Goal: Task Accomplishment & Management: Use online tool/utility

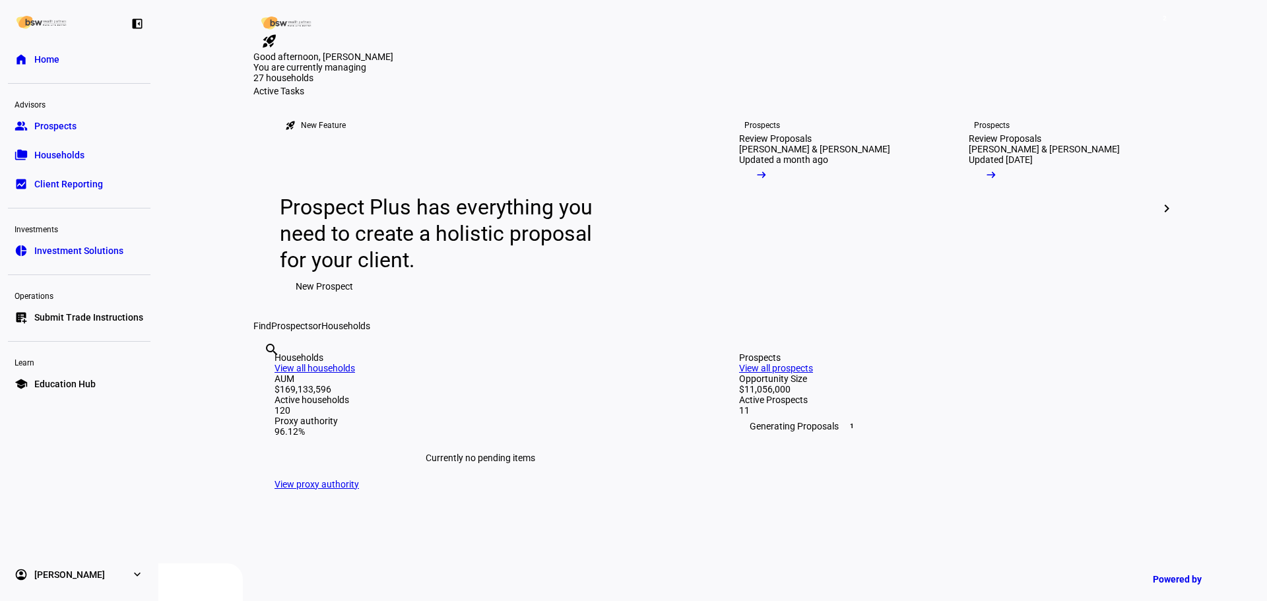
click at [267, 376] on input "text" at bounding box center [265, 368] width 3 height 16
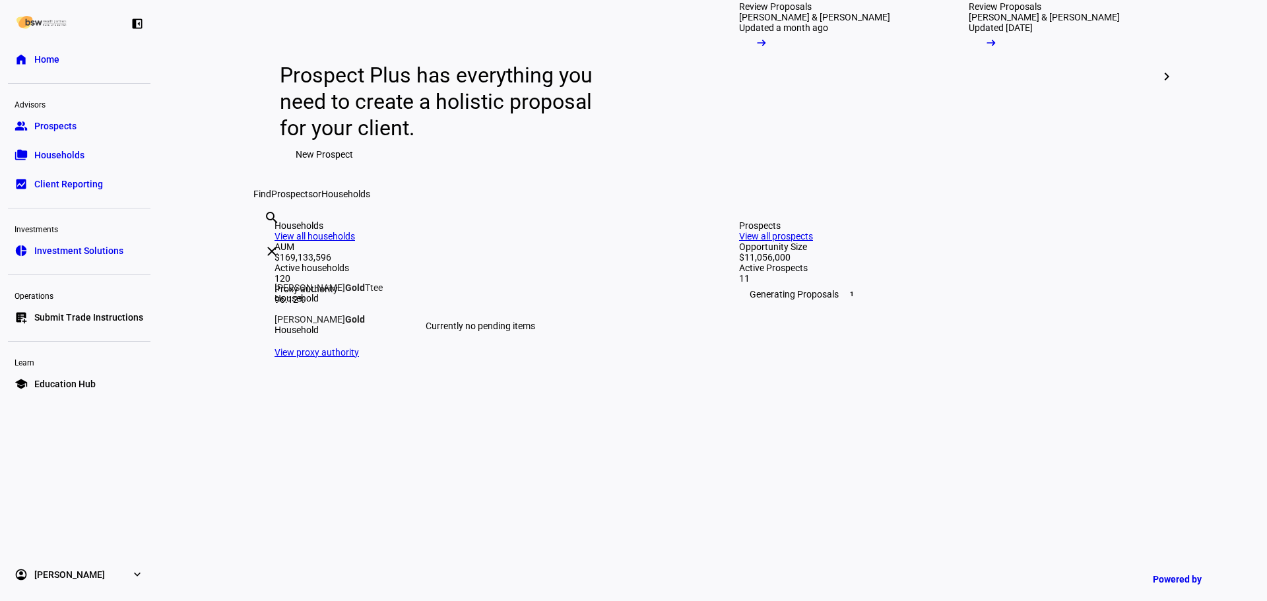
type input "gold"
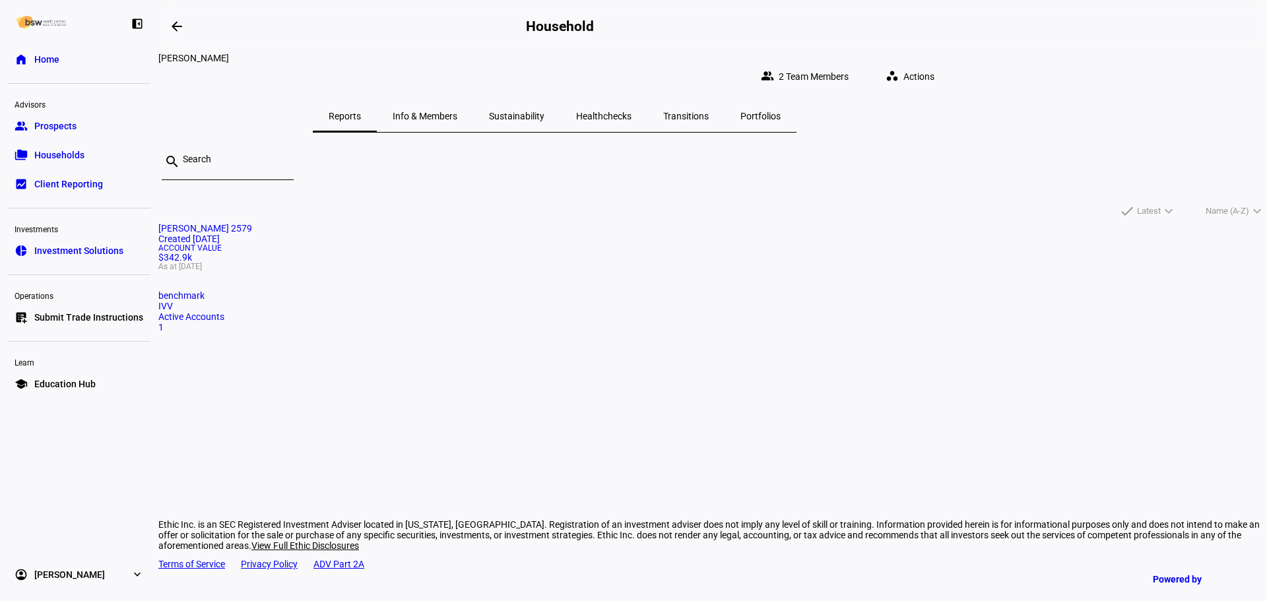
click at [492, 271] on div "Account Value $342.9k As at [DATE]" at bounding box center [712, 257] width 1109 height 26
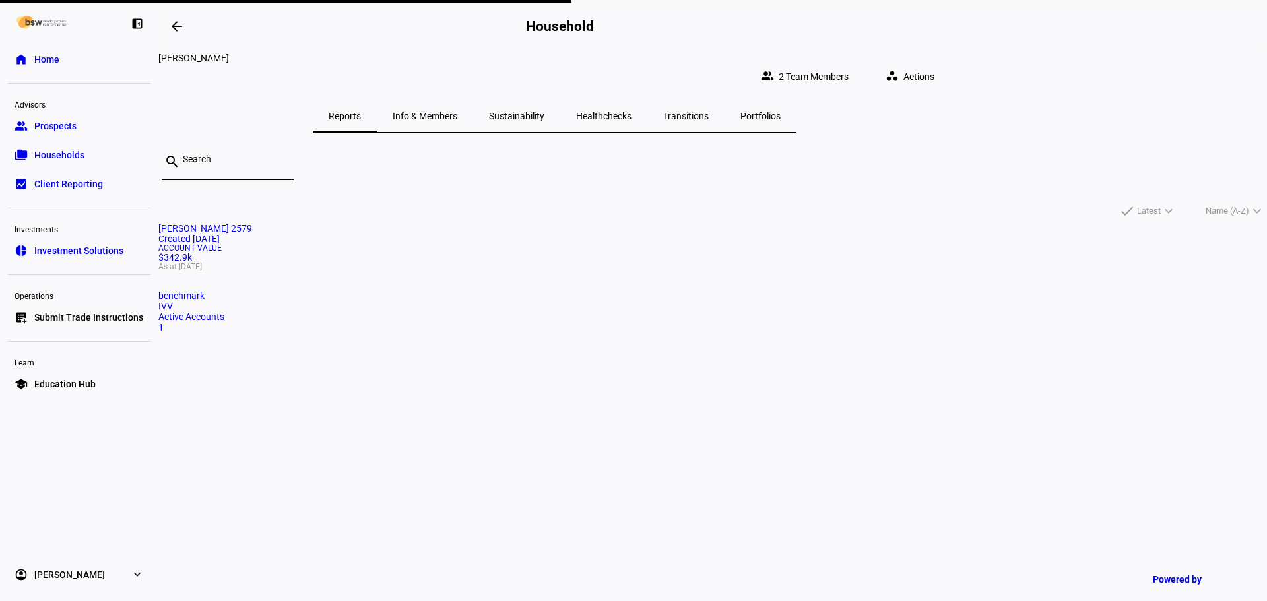
click at [79, 59] on link "home Home" at bounding box center [79, 59] width 143 height 26
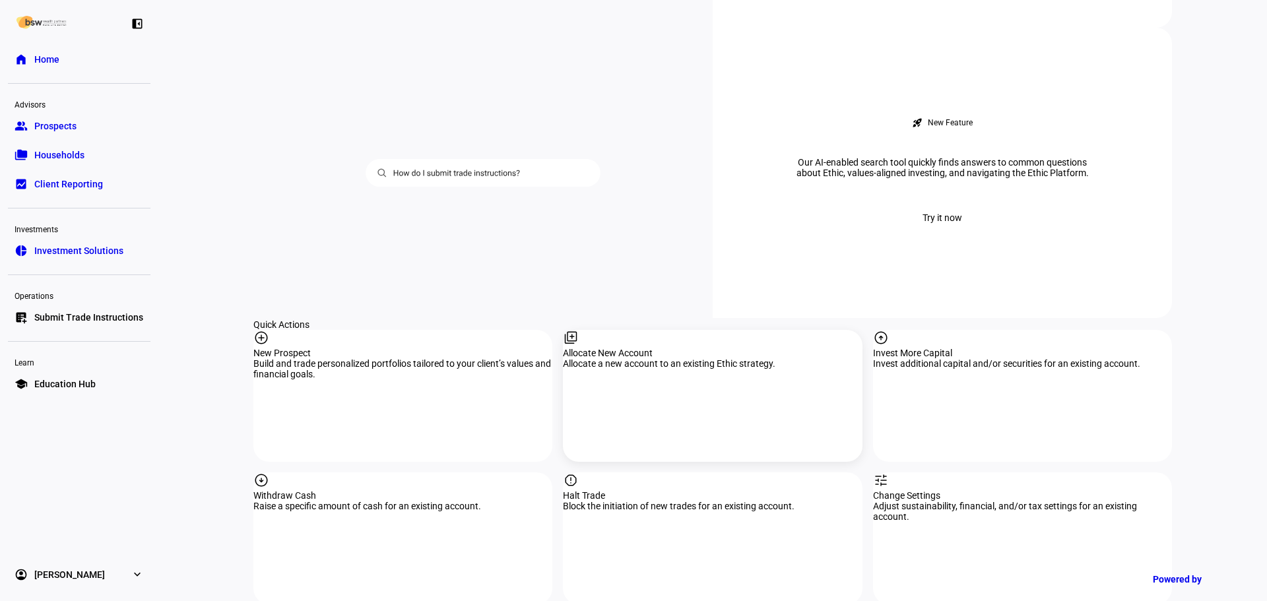
scroll to position [1122, 0]
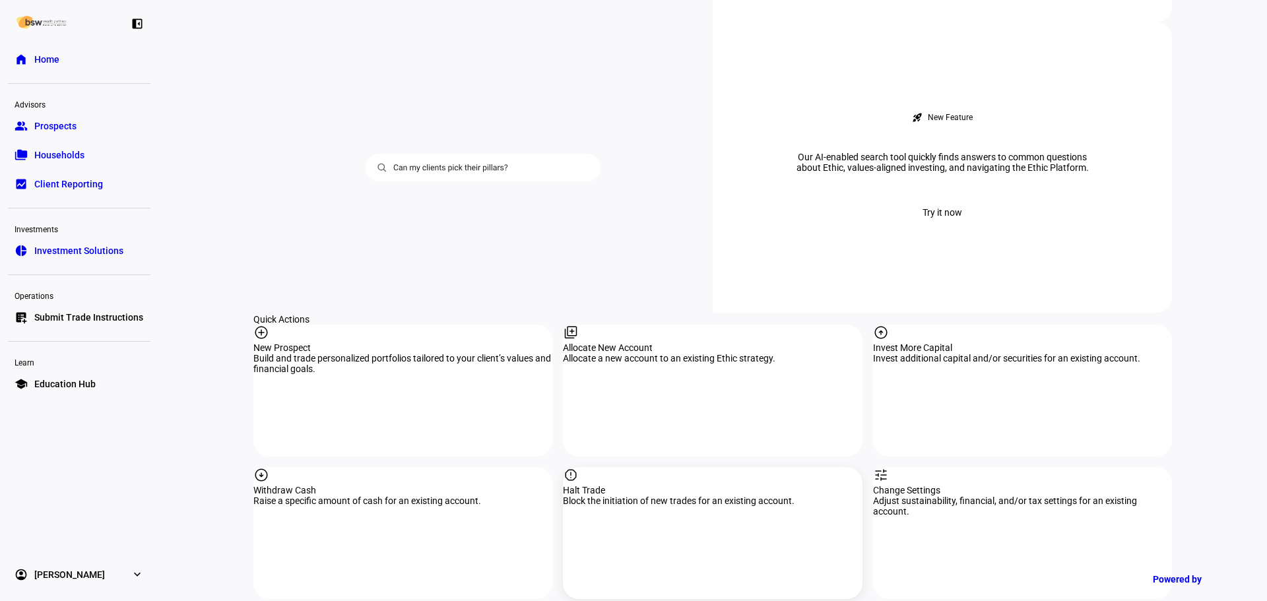
click at [684, 485] on div "Halt Trade" at bounding box center [712, 490] width 299 height 11
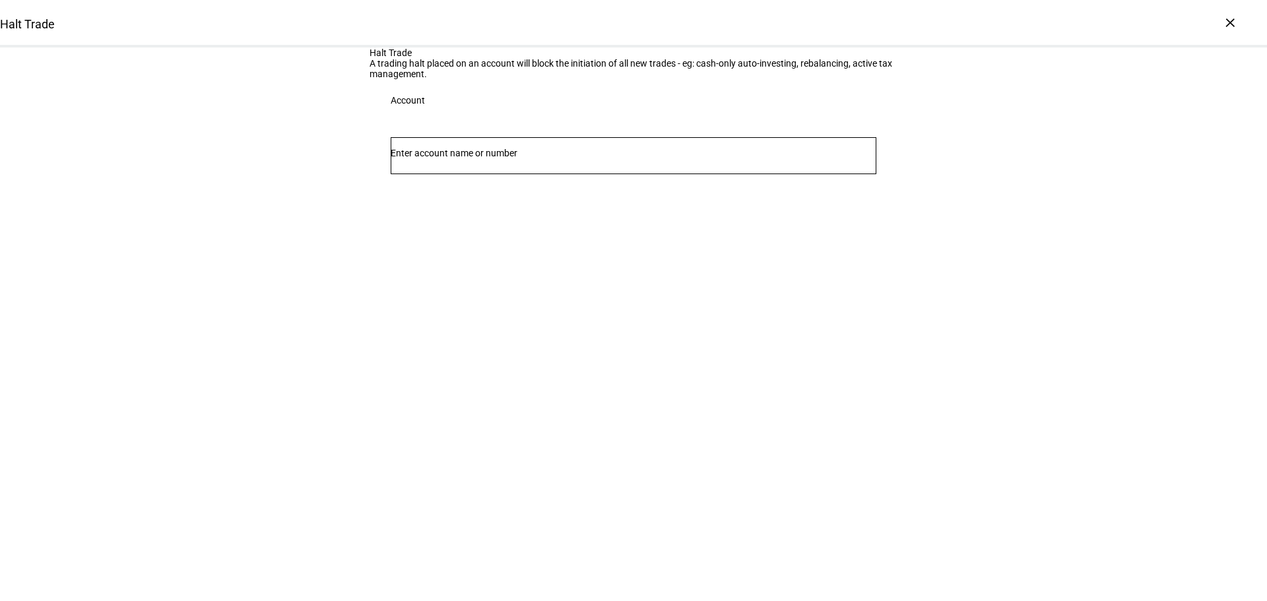
click at [531, 187] on div at bounding box center [634, 180] width 486 height 13
click at [542, 174] on div at bounding box center [634, 155] width 486 height 37
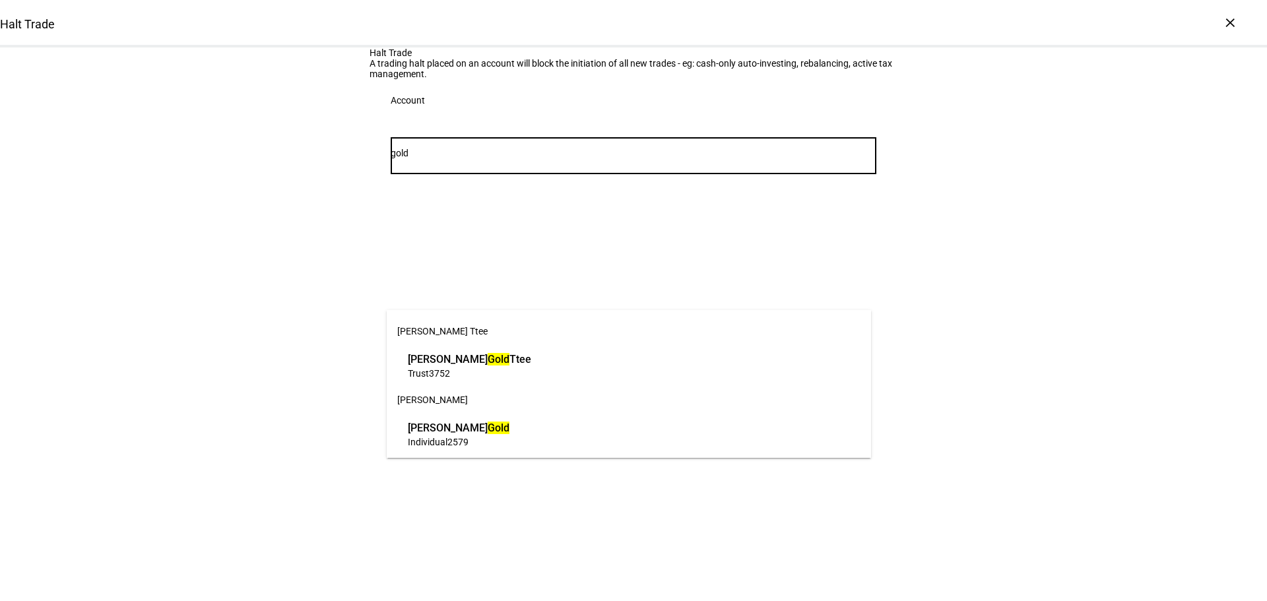
type input "gold"
click at [506, 422] on span "[PERSON_NAME]" at bounding box center [459, 427] width 102 height 15
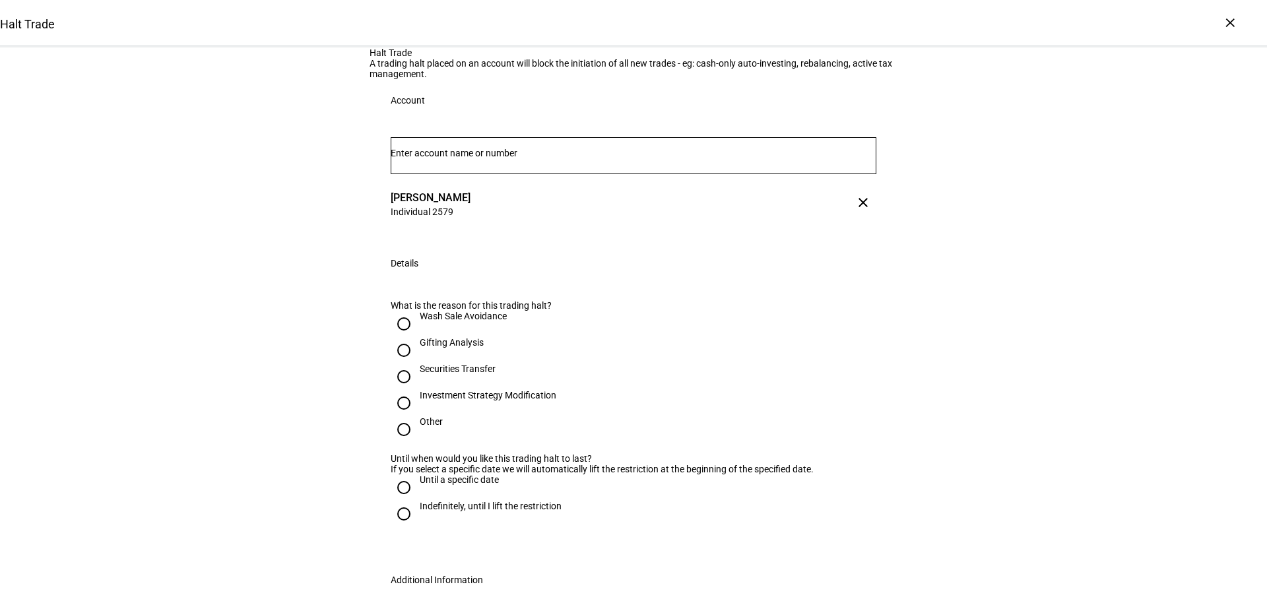
scroll to position [66, 0]
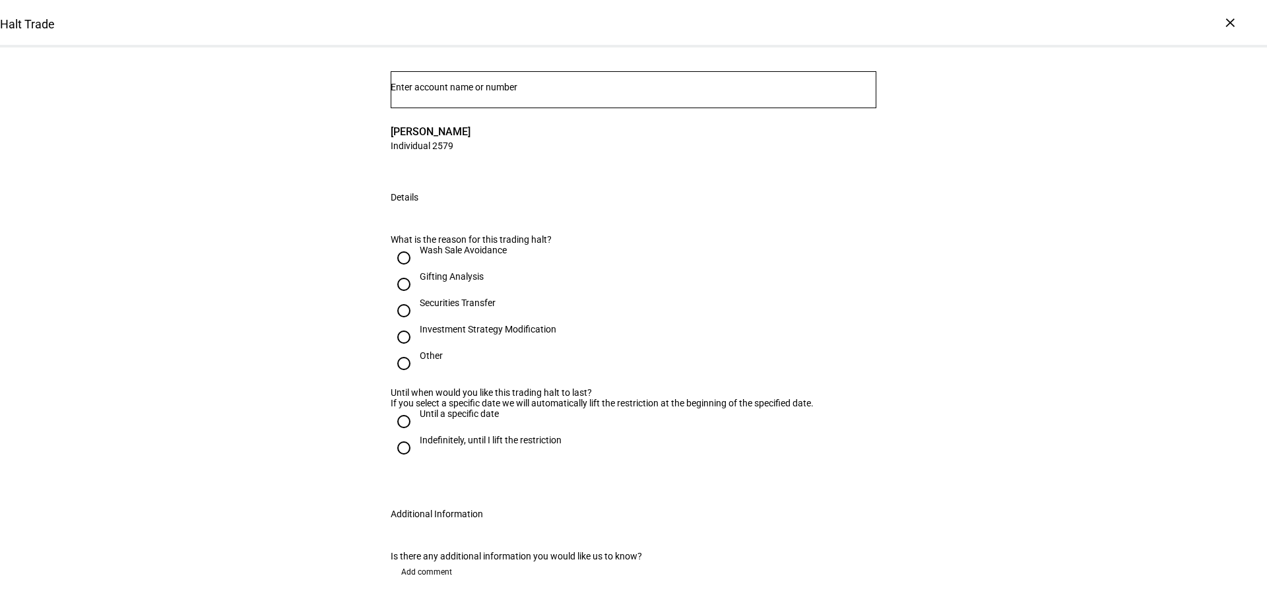
click at [401, 324] on input "Securities Transfer" at bounding box center [404, 311] width 26 height 26
radio input "true"
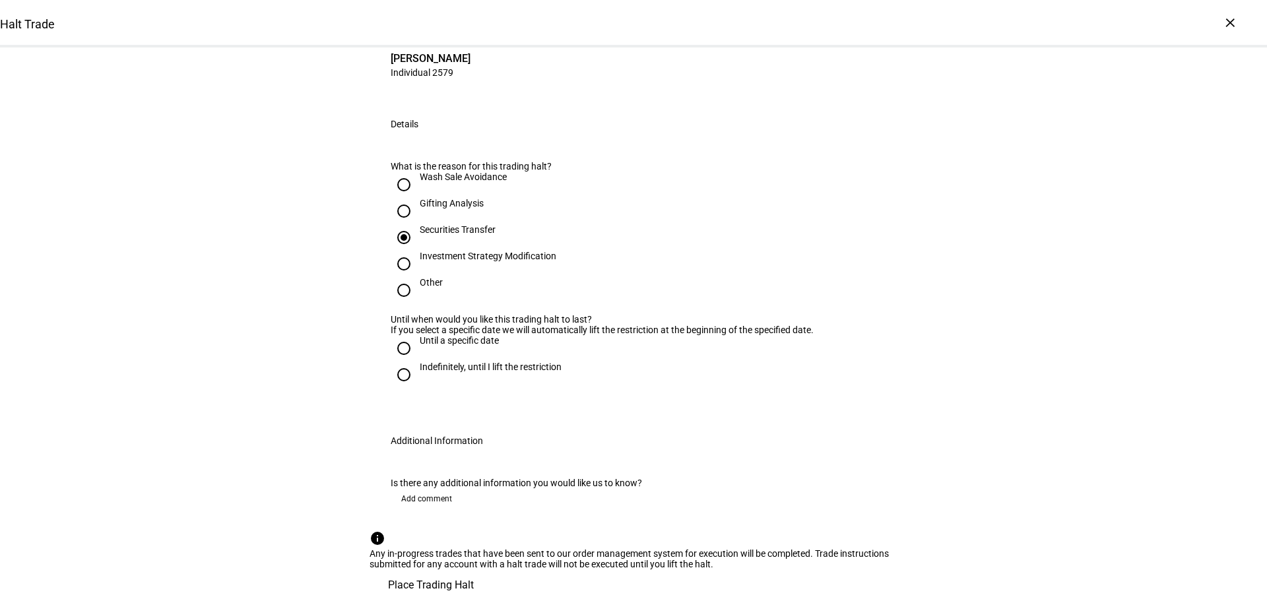
scroll to position [264, 0]
click at [397, 388] on input "Indefinitely, until I lift the restriction" at bounding box center [404, 375] width 26 height 26
radio input "true"
click at [474, 570] on span "Place Trading Halt" at bounding box center [431, 586] width 86 height 32
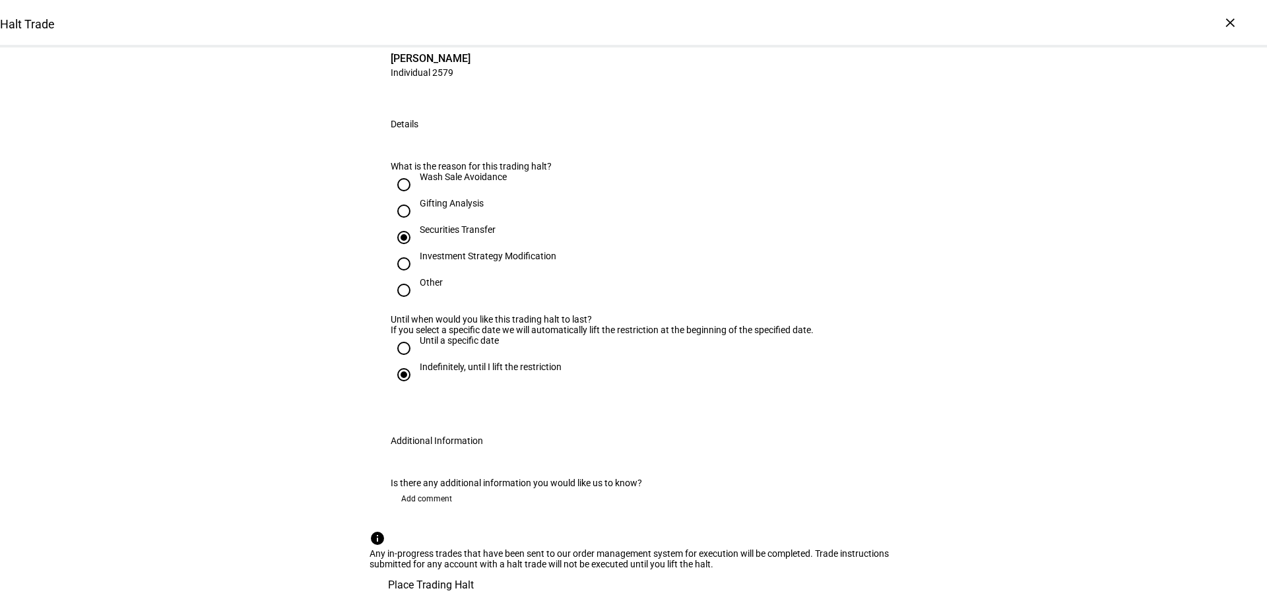
scroll to position [0, 0]
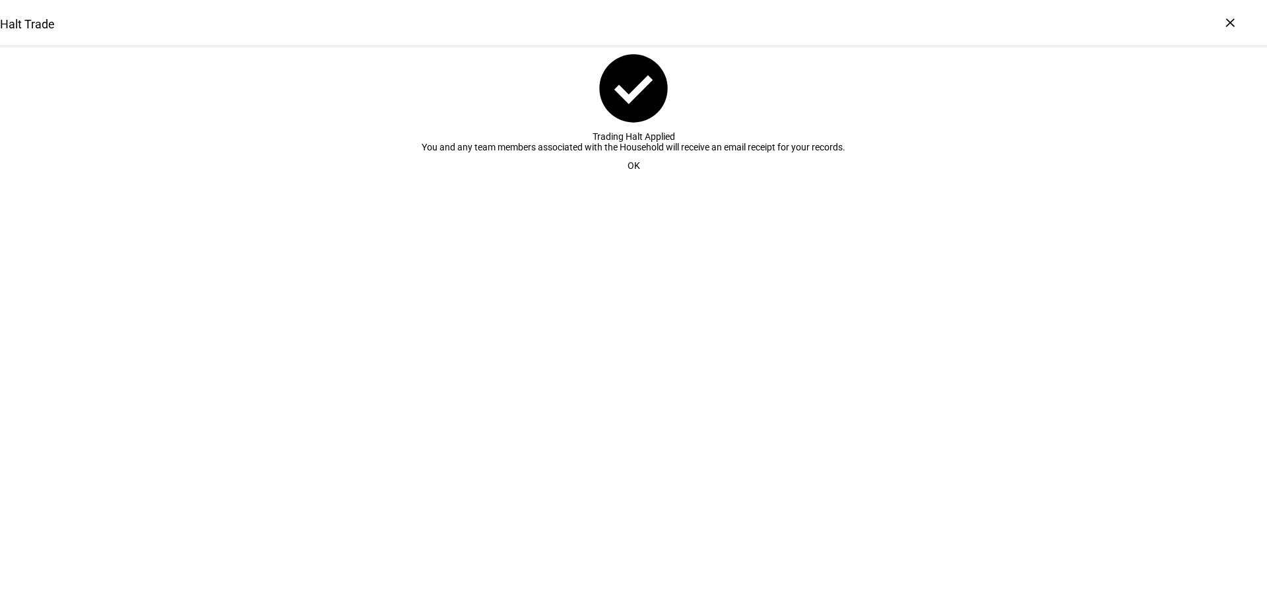
click at [648, 179] on span at bounding box center [634, 165] width 44 height 26
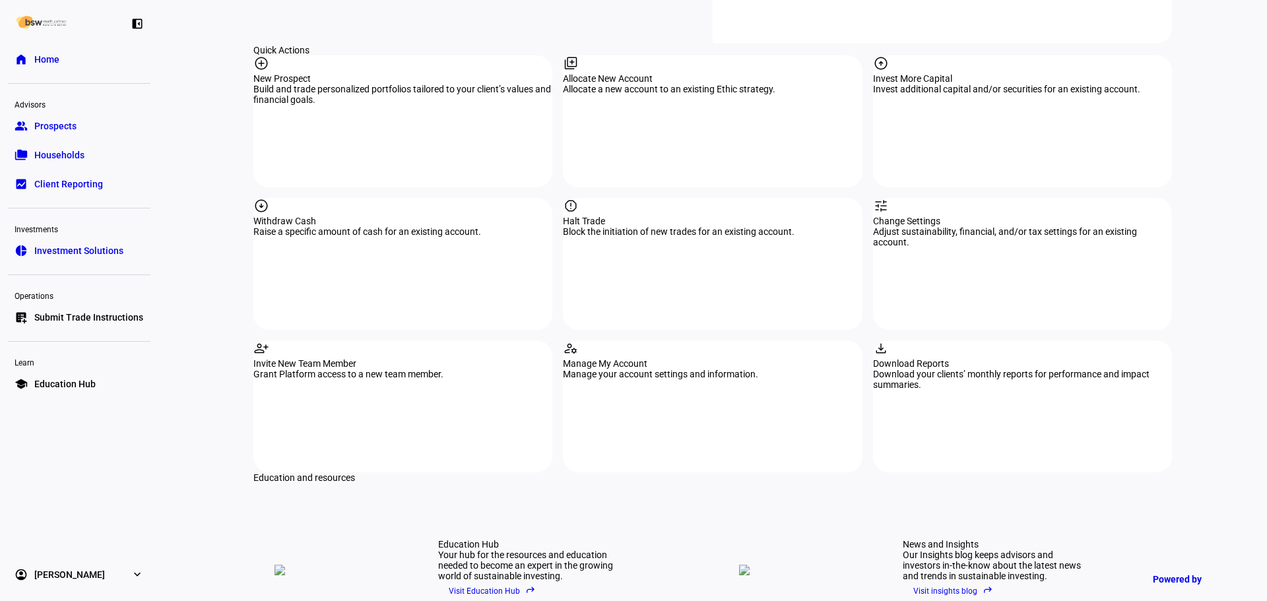
scroll to position [1452, 0]
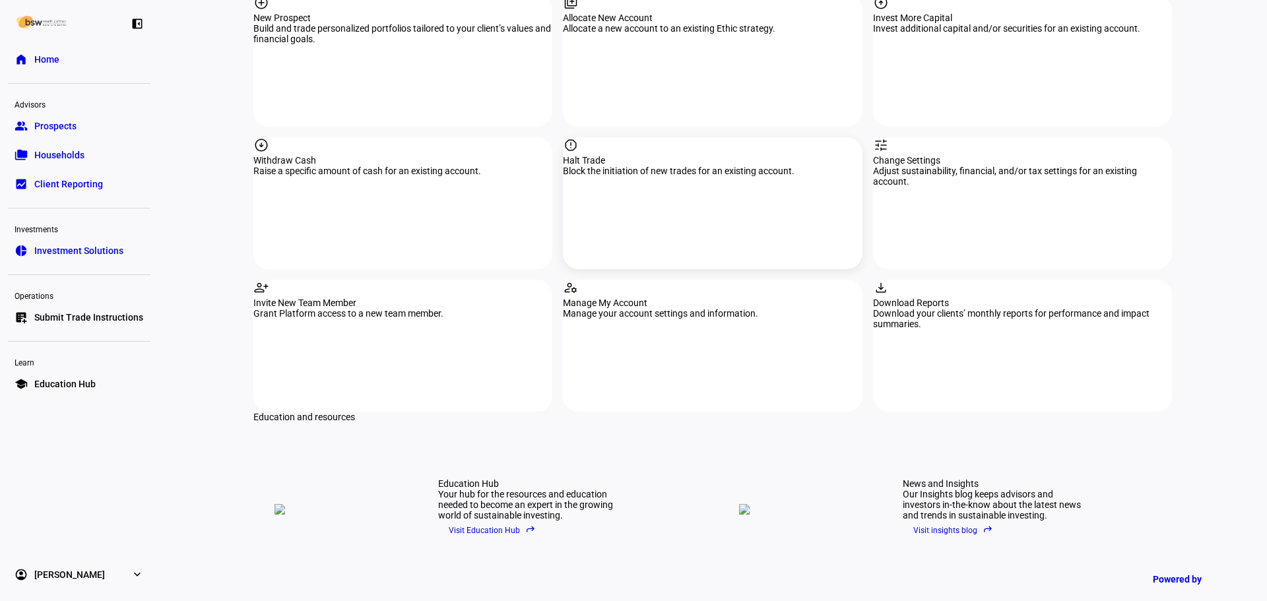
click at [690, 137] on div "report Halt Trade Block the initiation of new trades for an existing account." at bounding box center [712, 203] width 299 height 132
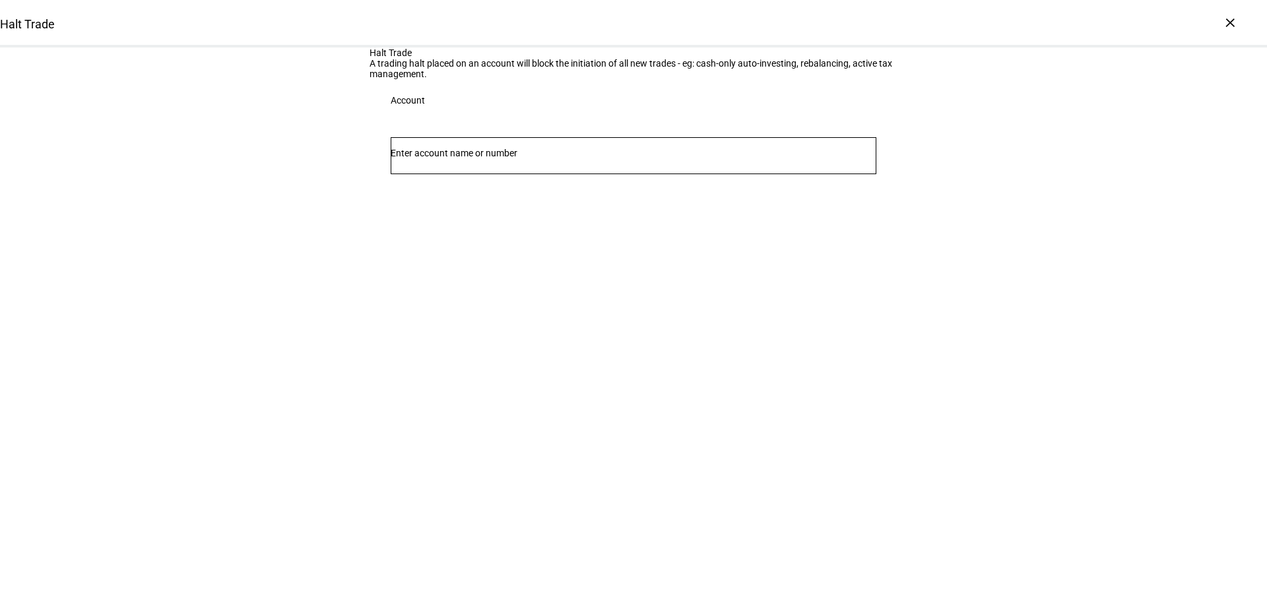
click at [504, 158] on input "Number" at bounding box center [634, 153] width 486 height 11
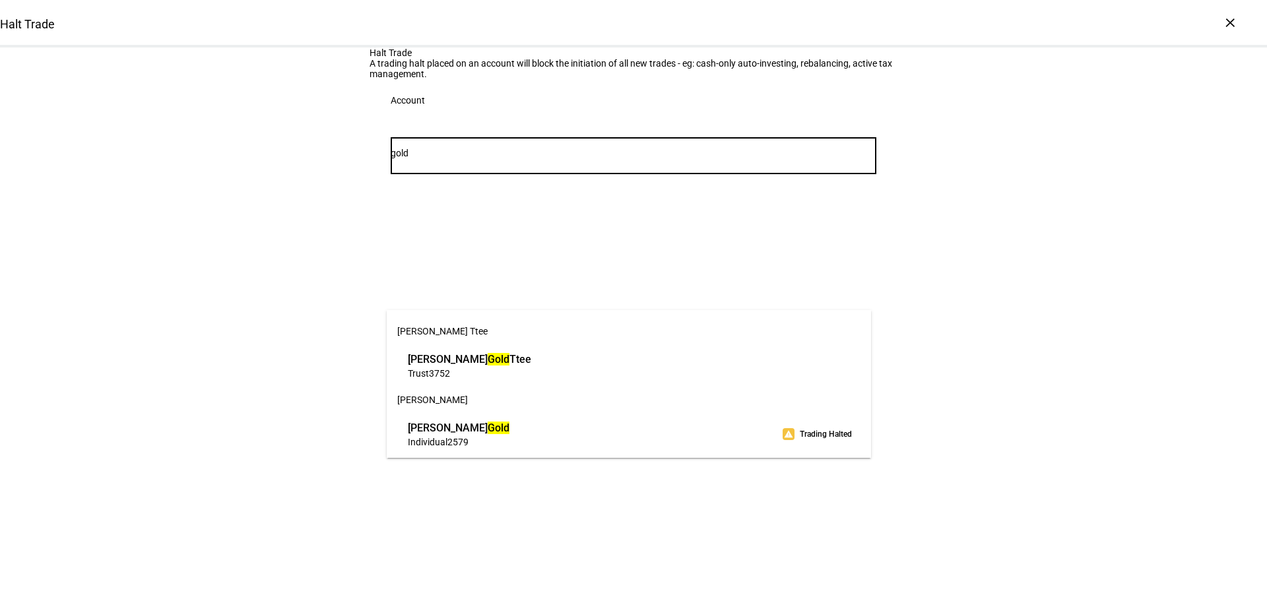
type input "gold"
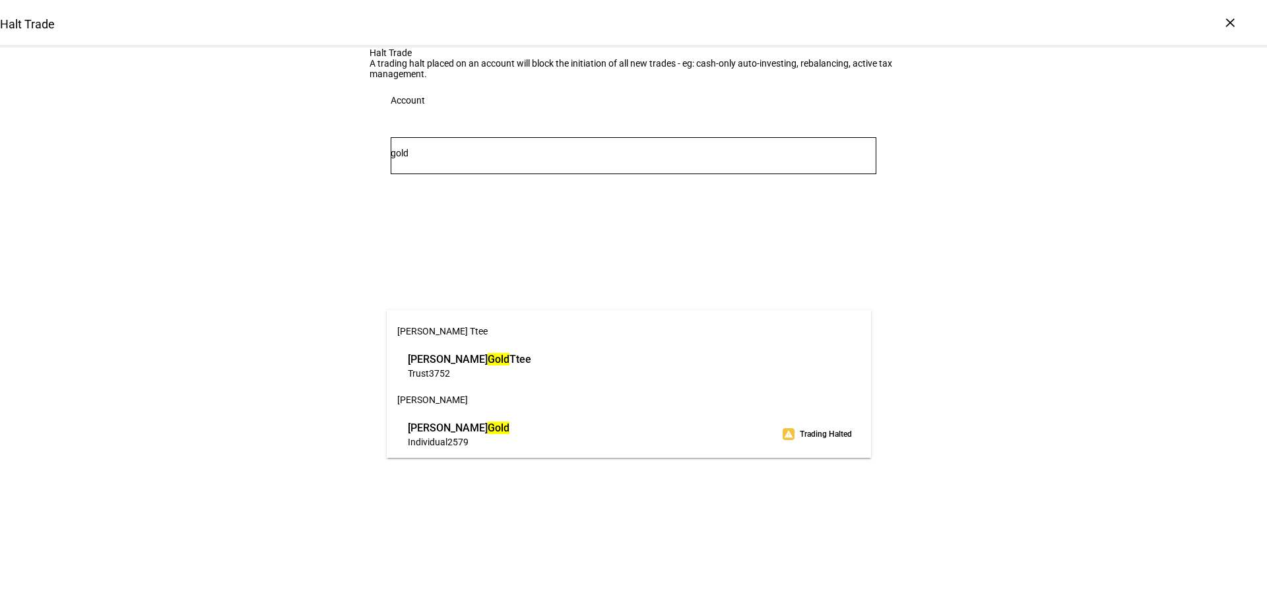
click at [522, 358] on span "[PERSON_NAME] Ttee" at bounding box center [469, 359] width 123 height 15
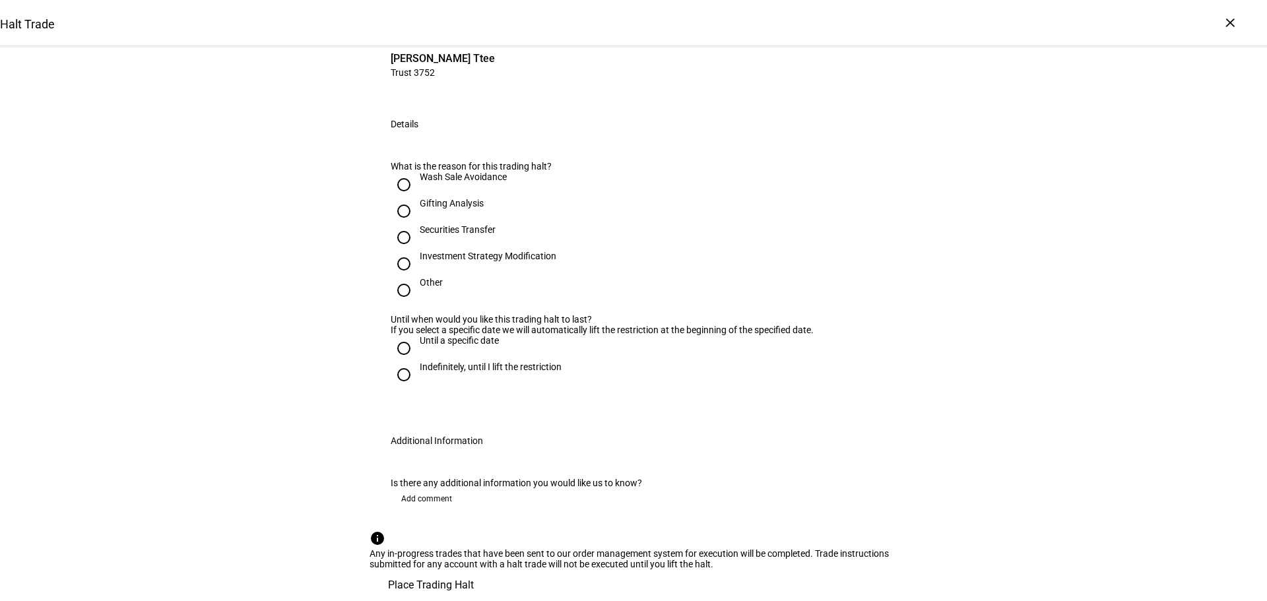
scroll to position [198, 0]
click at [403, 251] on input "Securities Transfer" at bounding box center [404, 237] width 26 height 26
radio input "true"
click at [399, 388] on input "Indefinitely, until I lift the restriction" at bounding box center [404, 375] width 26 height 26
radio input "true"
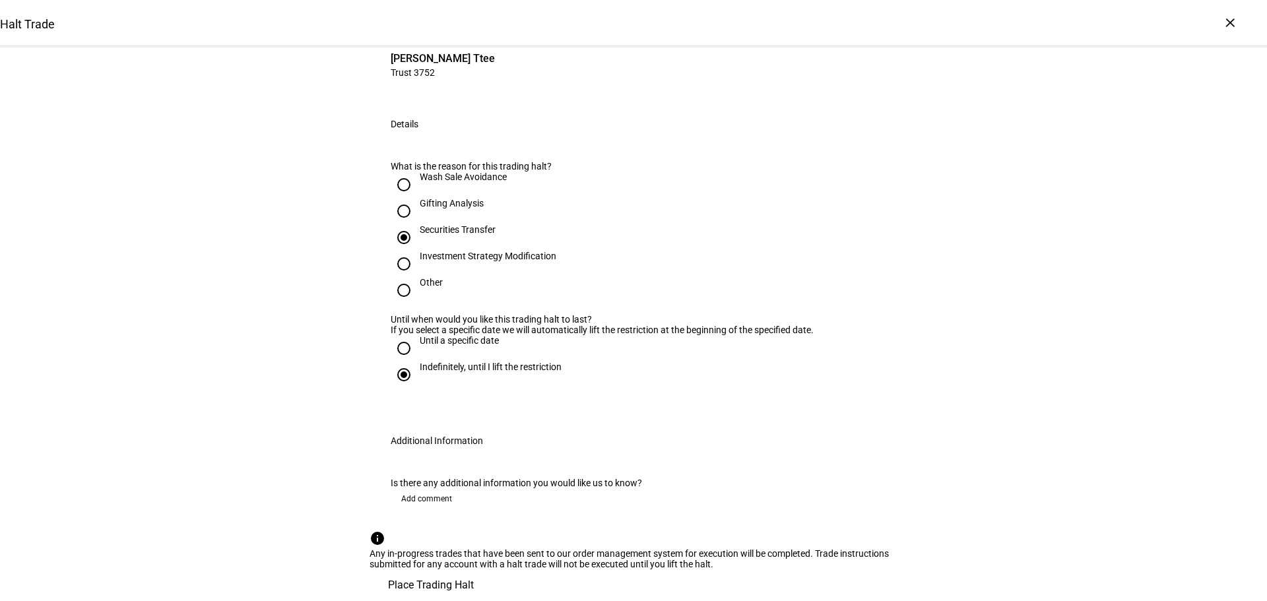
scroll to position [455, 0]
click at [474, 570] on span "Place Trading Halt" at bounding box center [431, 586] width 86 height 32
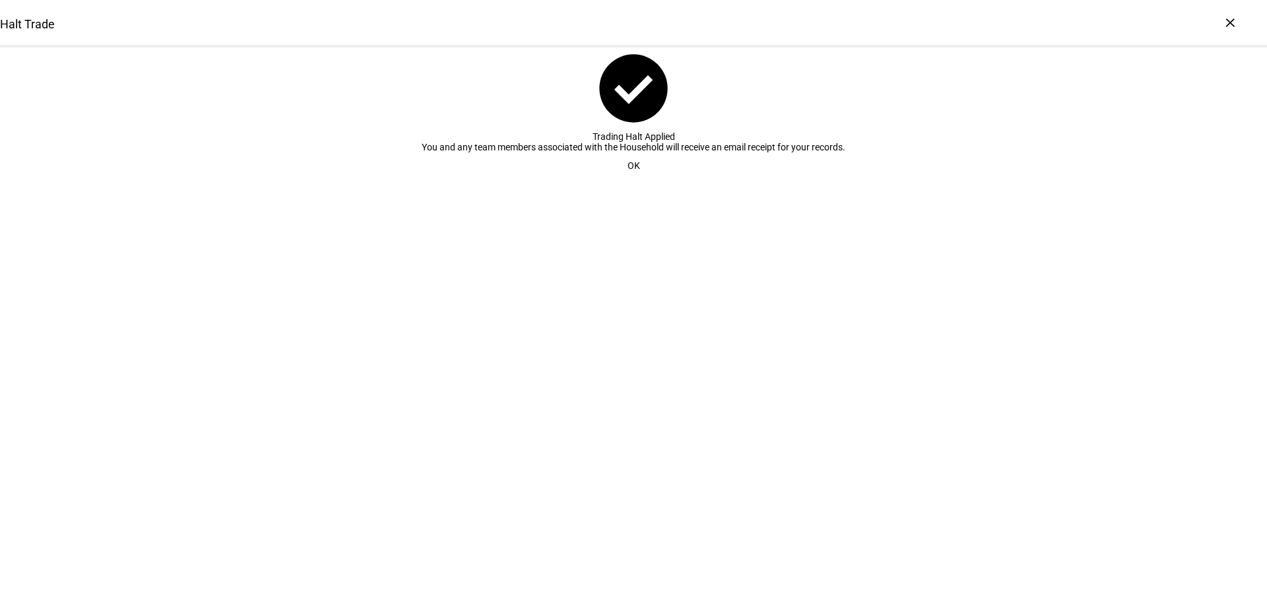
click at [798, 179] on div "check_circle Trading Halt Applied You and any team members associated with the …" at bounding box center [634, 113] width 424 height 131
click at [632, 179] on span "OK" at bounding box center [634, 165] width 13 height 26
